Goal: Find contact information: Find contact information

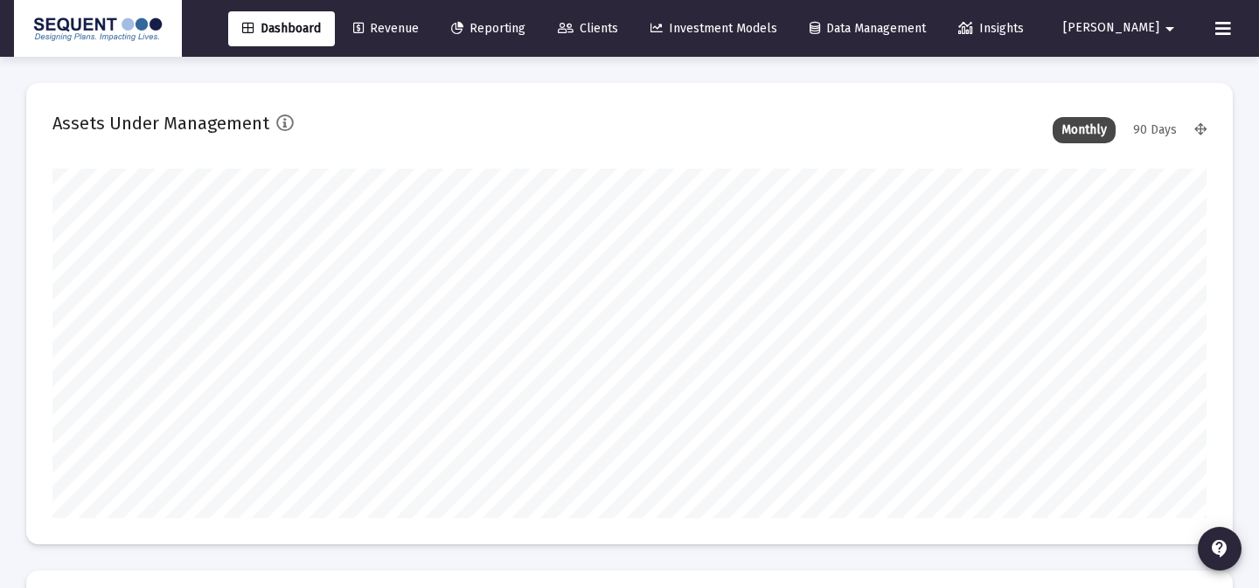
scroll to position [350, 621]
click at [1151, 29] on span "[PERSON_NAME]" at bounding box center [1111, 28] width 96 height 15
click at [1104, 71] on link "Settings" at bounding box center [1145, 74] width 104 height 42
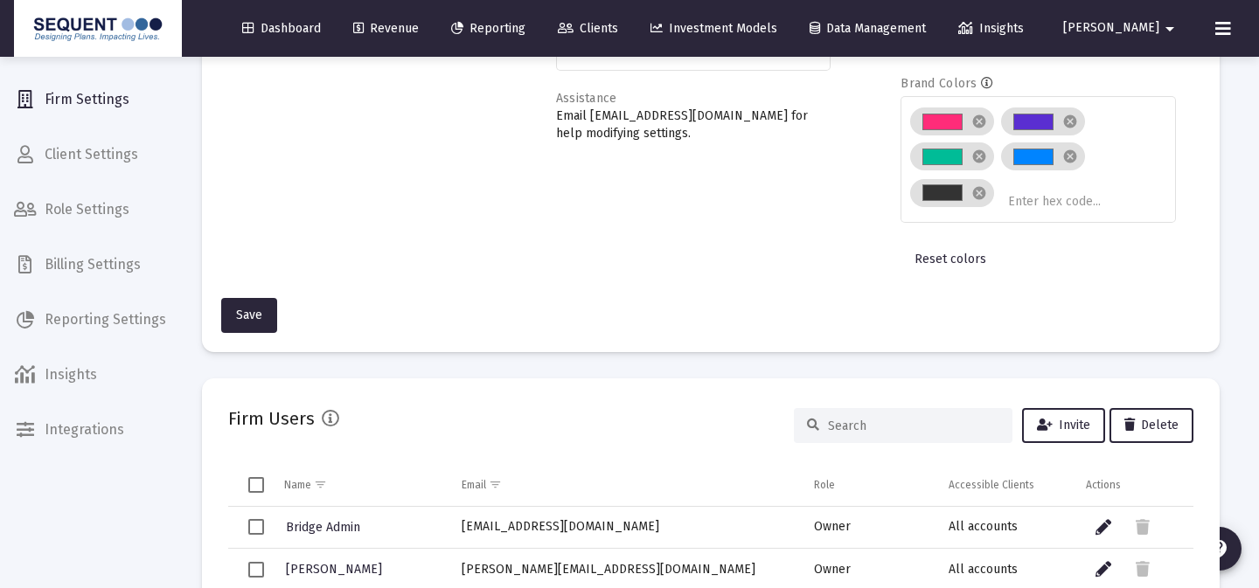
scroll to position [292, 0]
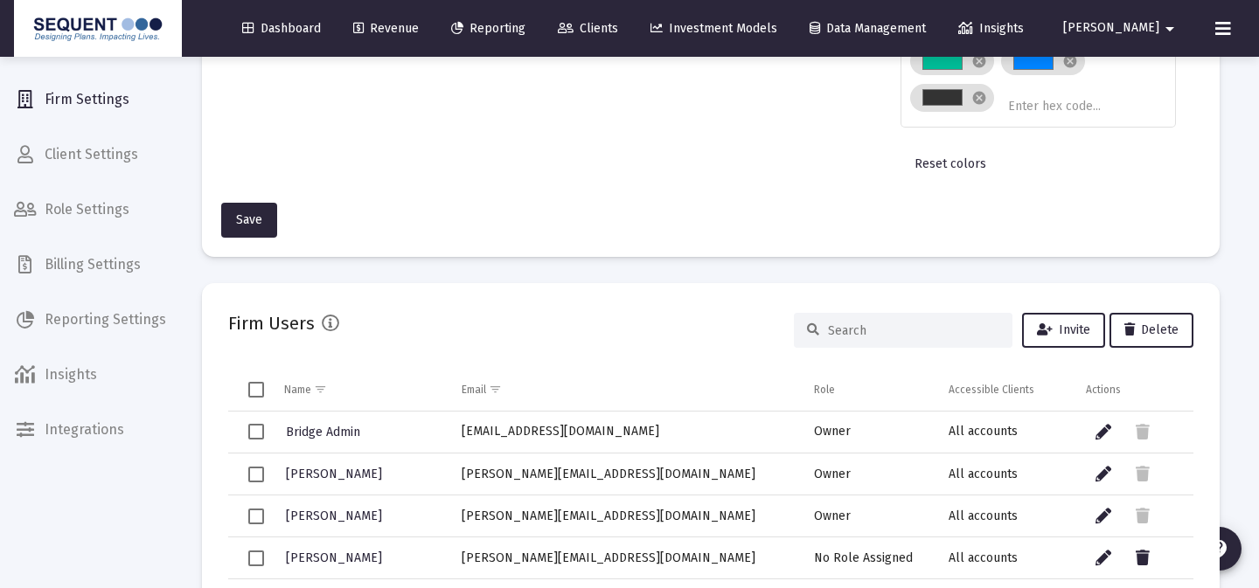
click at [895, 342] on div at bounding box center [903, 330] width 219 height 35
click at [882, 331] on input at bounding box center [913, 331] width 171 height 15
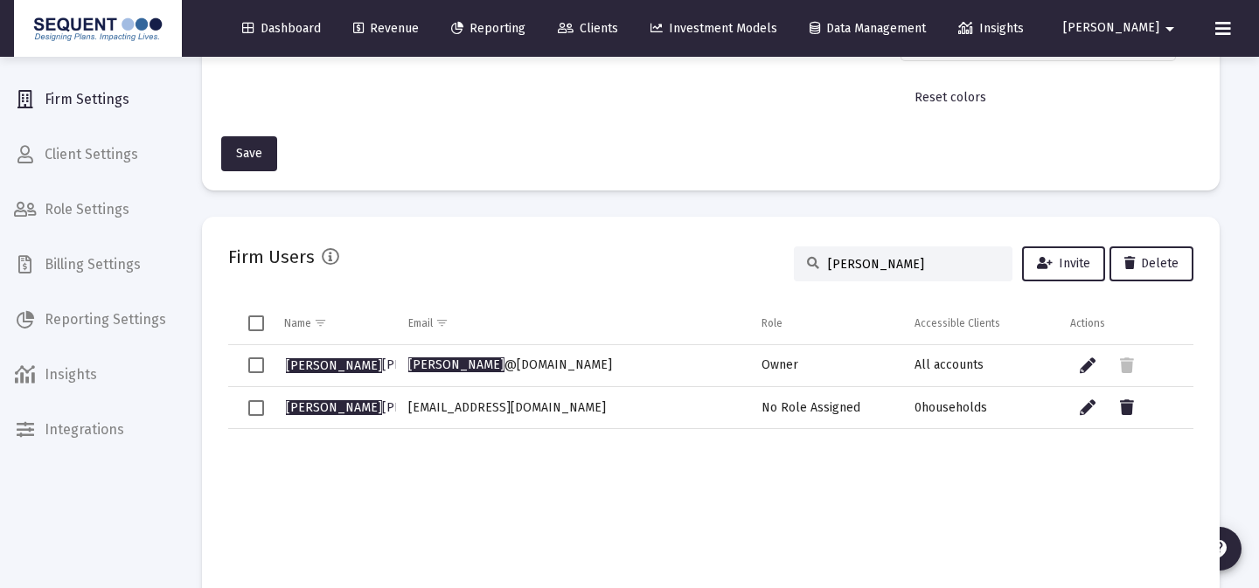
scroll to position [364, 0]
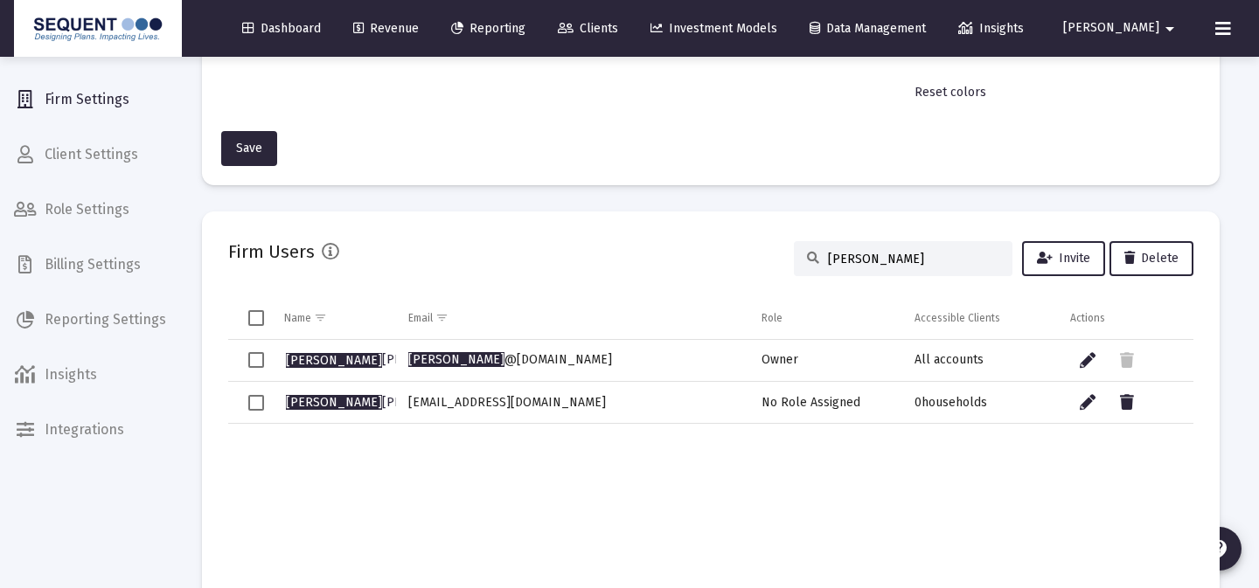
type input "[PERSON_NAME]"
click at [531, 405] on td "[EMAIL_ADDRESS][DOMAIN_NAME]" at bounding box center [572, 403] width 352 height 42
copy td "[EMAIL_ADDRESS][DOMAIN_NAME]"
